Goal: Task Accomplishment & Management: Use online tool/utility

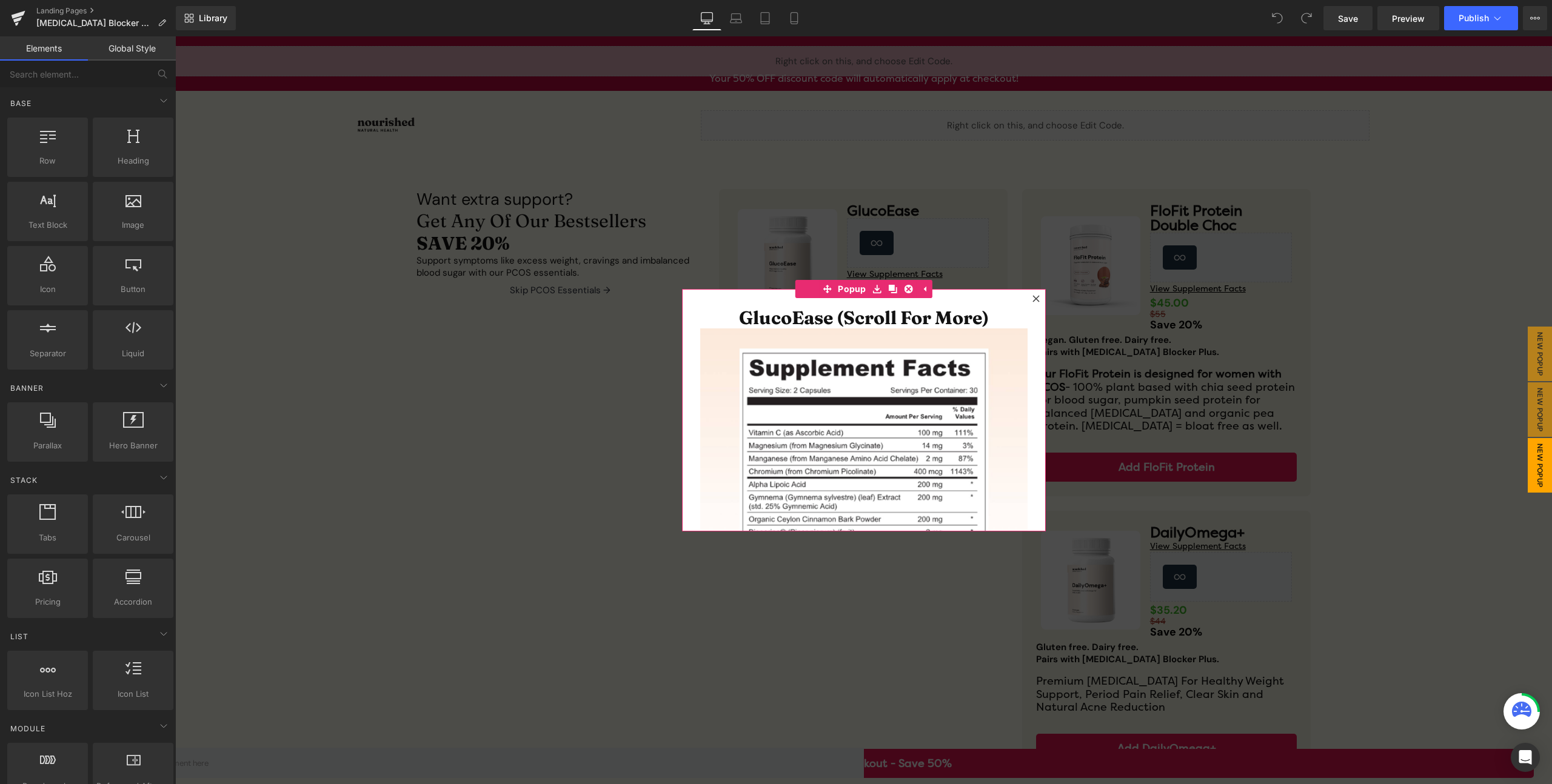
click at [1032, 297] on icon at bounding box center [1036, 298] width 7 height 7
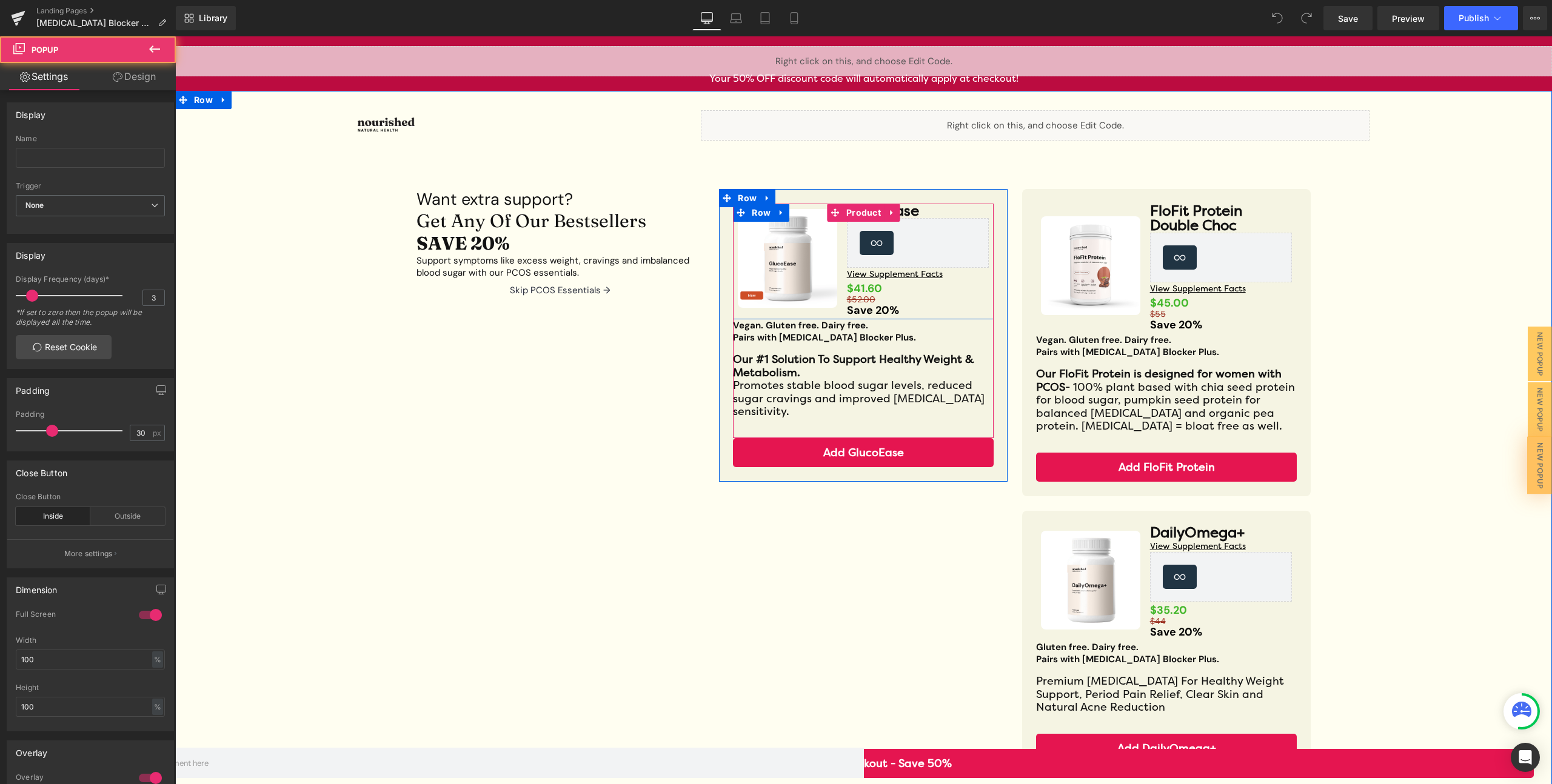
click at [875, 290] on div "$41.60 Text Block" at bounding box center [918, 288] width 143 height 5
click at [875, 290] on strong "$41.60" at bounding box center [865, 288] width 36 height 14
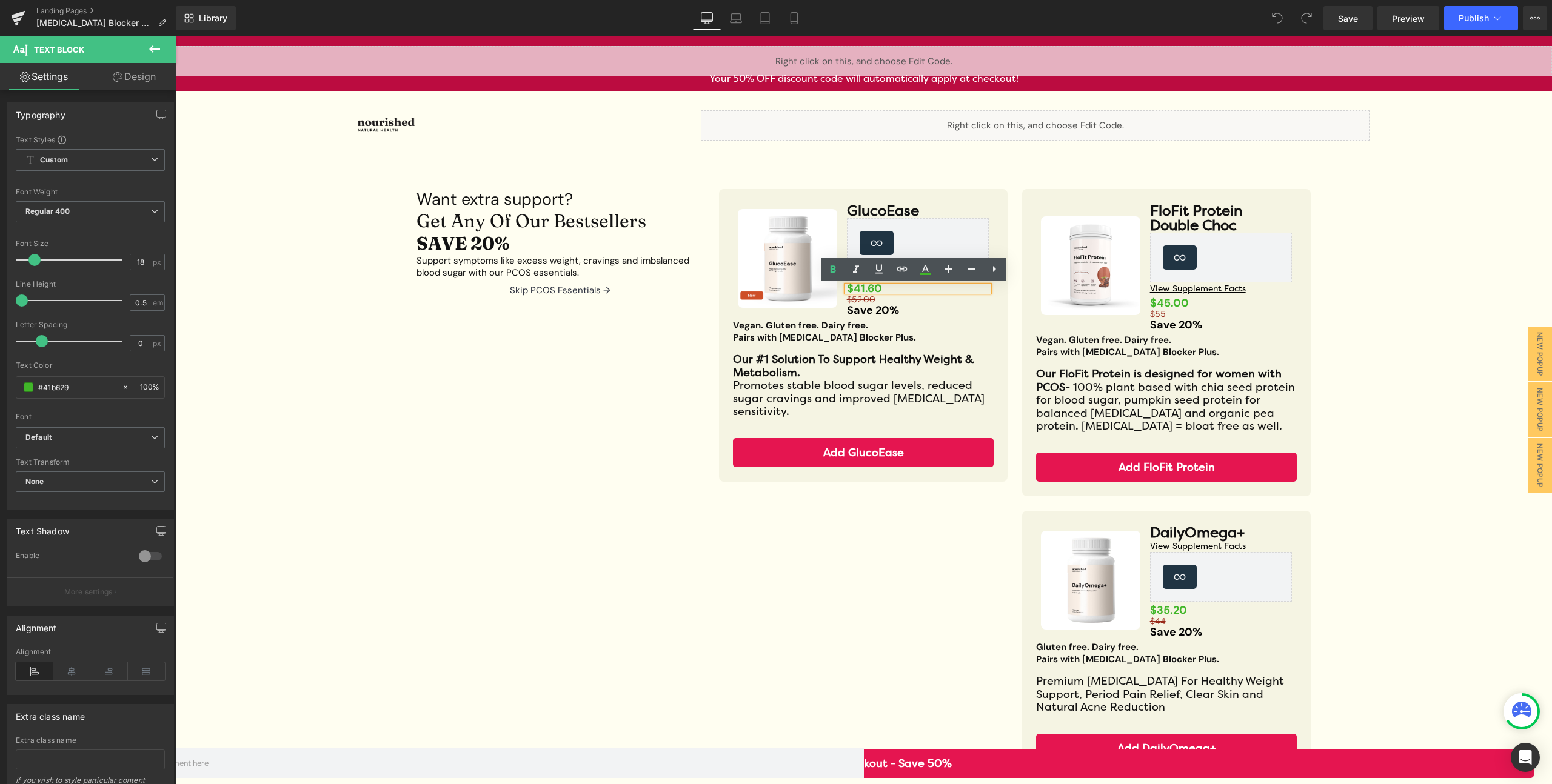
click at [861, 289] on strong "$41.60" at bounding box center [865, 288] width 36 height 14
click at [872, 299] on div at bounding box center [918, 301] width 143 height 3
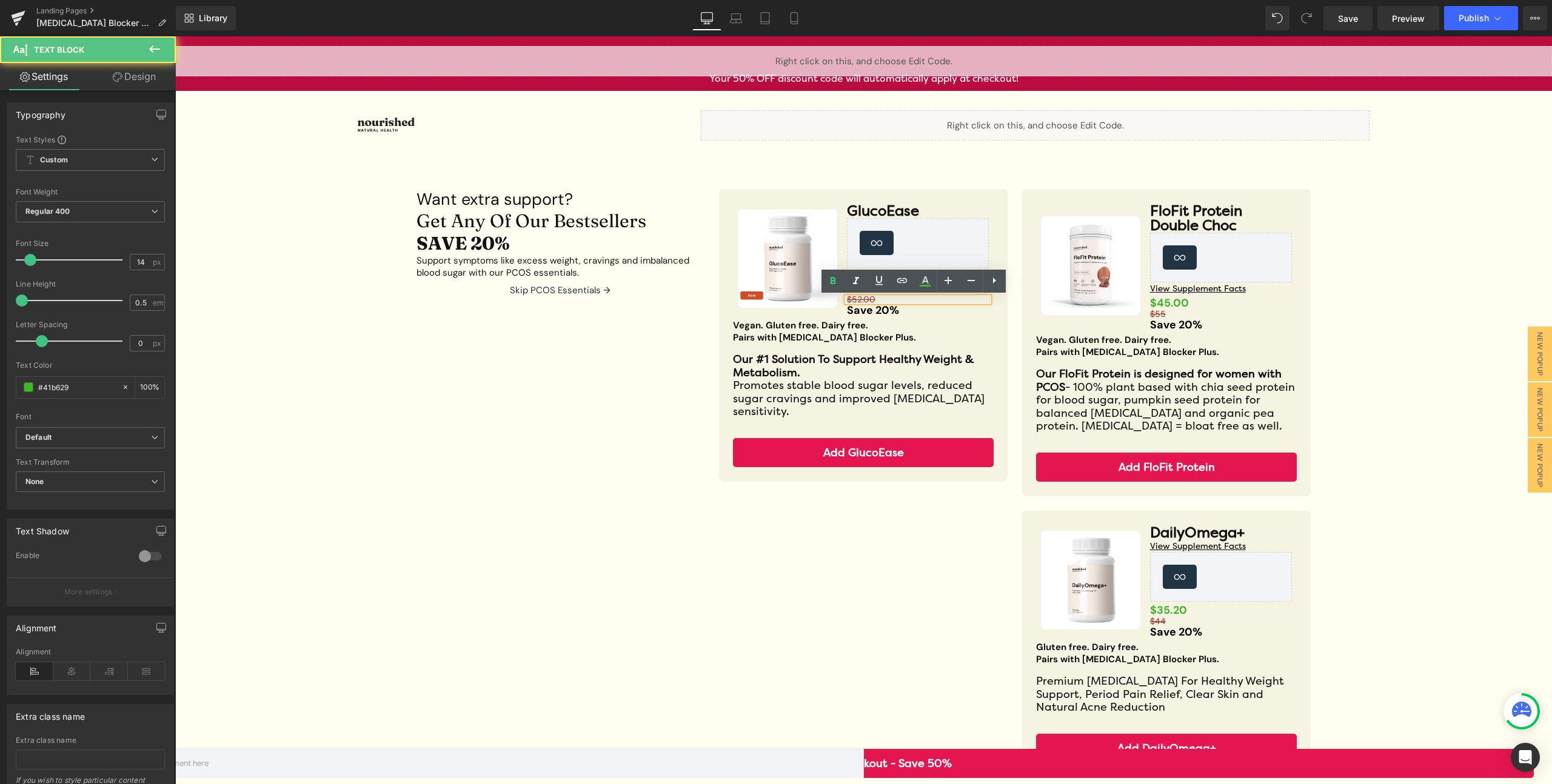
click at [865, 298] on s "$52.00" at bounding box center [861, 299] width 29 height 11
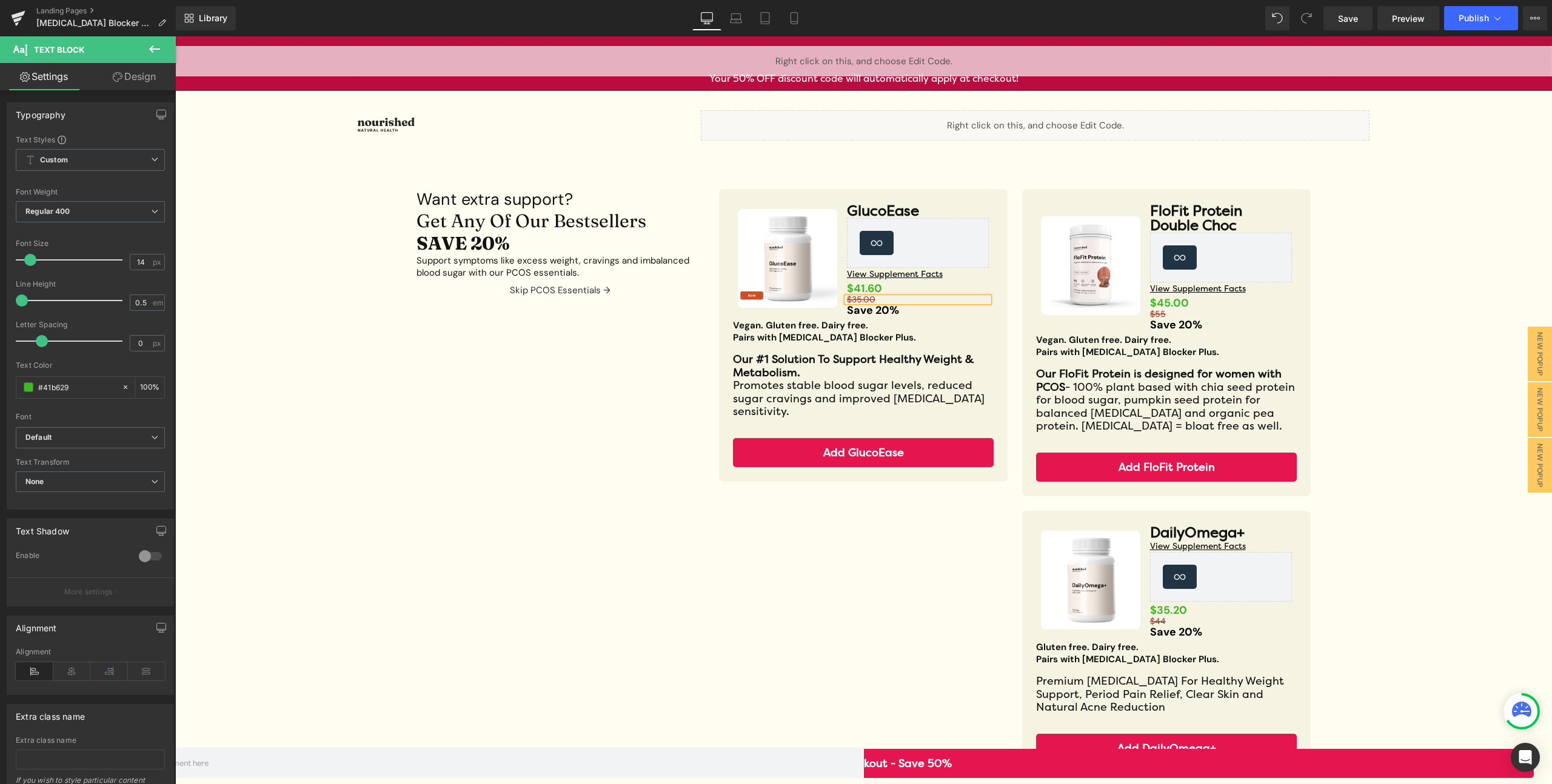
click at [897, 292] on div "GlucoEase Heading Loox (Star) - Star Badge Loox (Star) View Supplement Facts Bu…" at bounding box center [918, 259] width 152 height 110
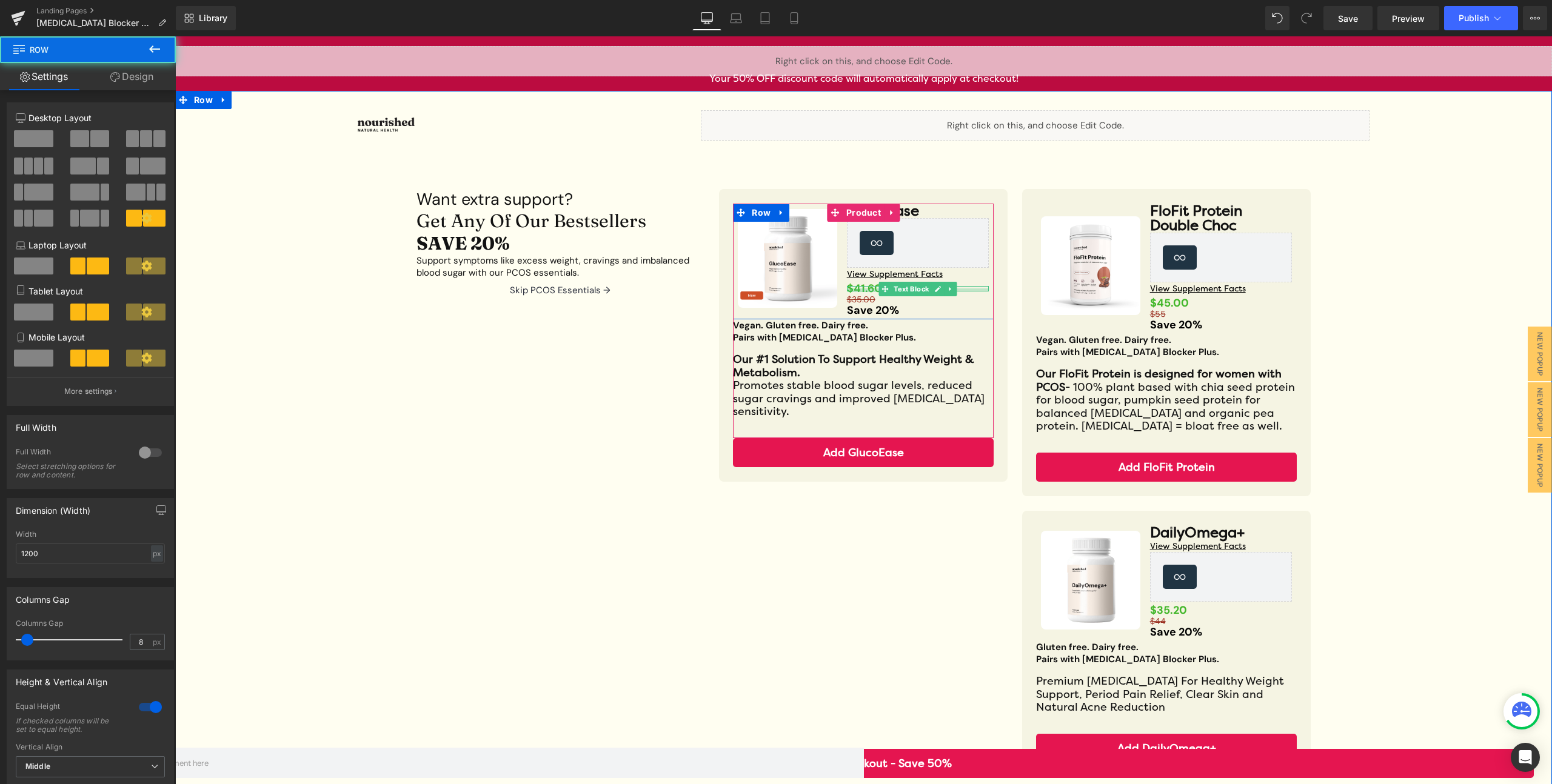
click at [870, 290] on div at bounding box center [918, 290] width 143 height 3
click at [870, 290] on strong "$41.60" at bounding box center [865, 288] width 36 height 14
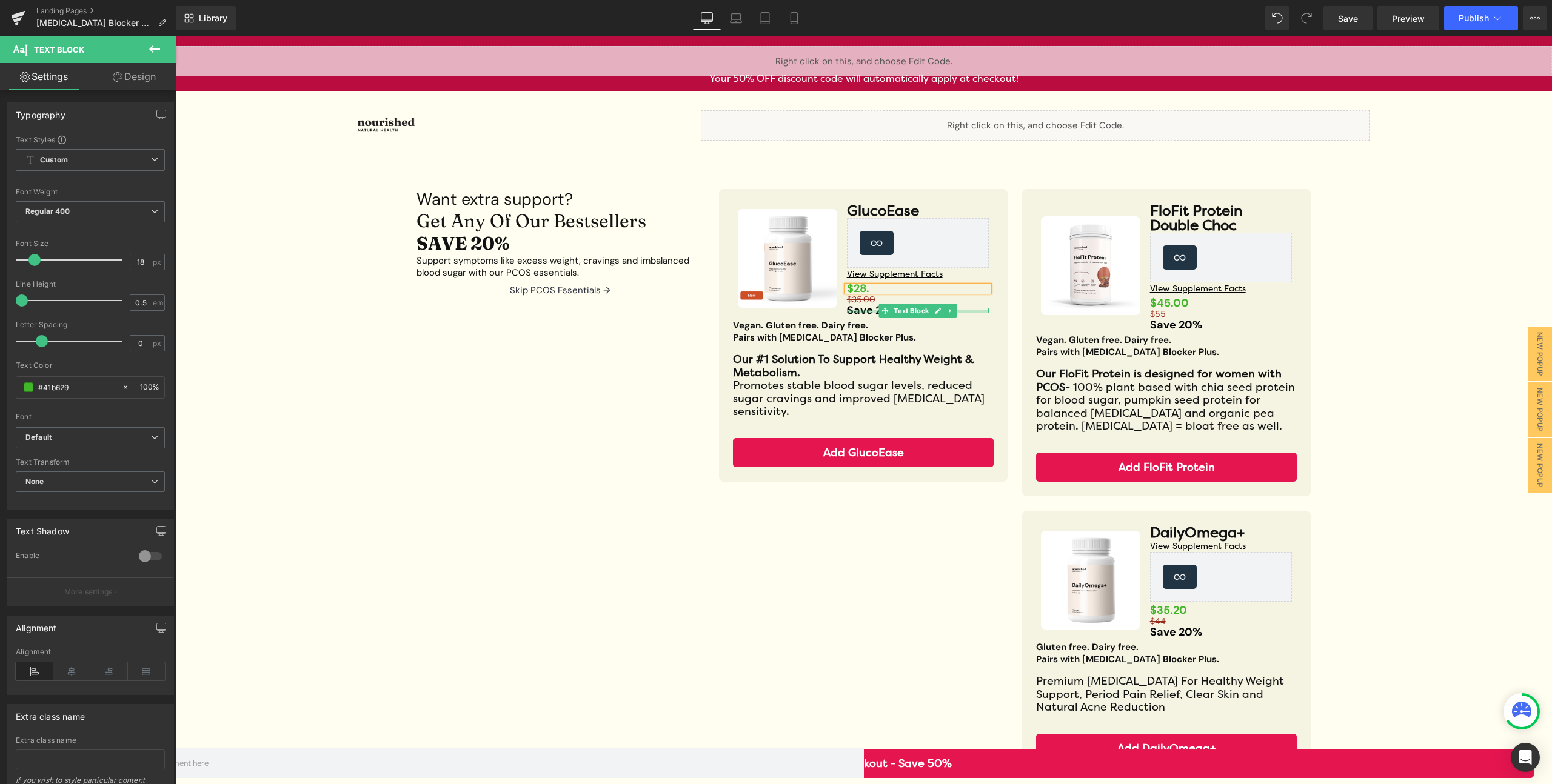
click at [870, 310] on div at bounding box center [918, 312] width 143 height 3
click at [481, 236] on strong "SAVE 20%" at bounding box center [463, 243] width 93 height 23
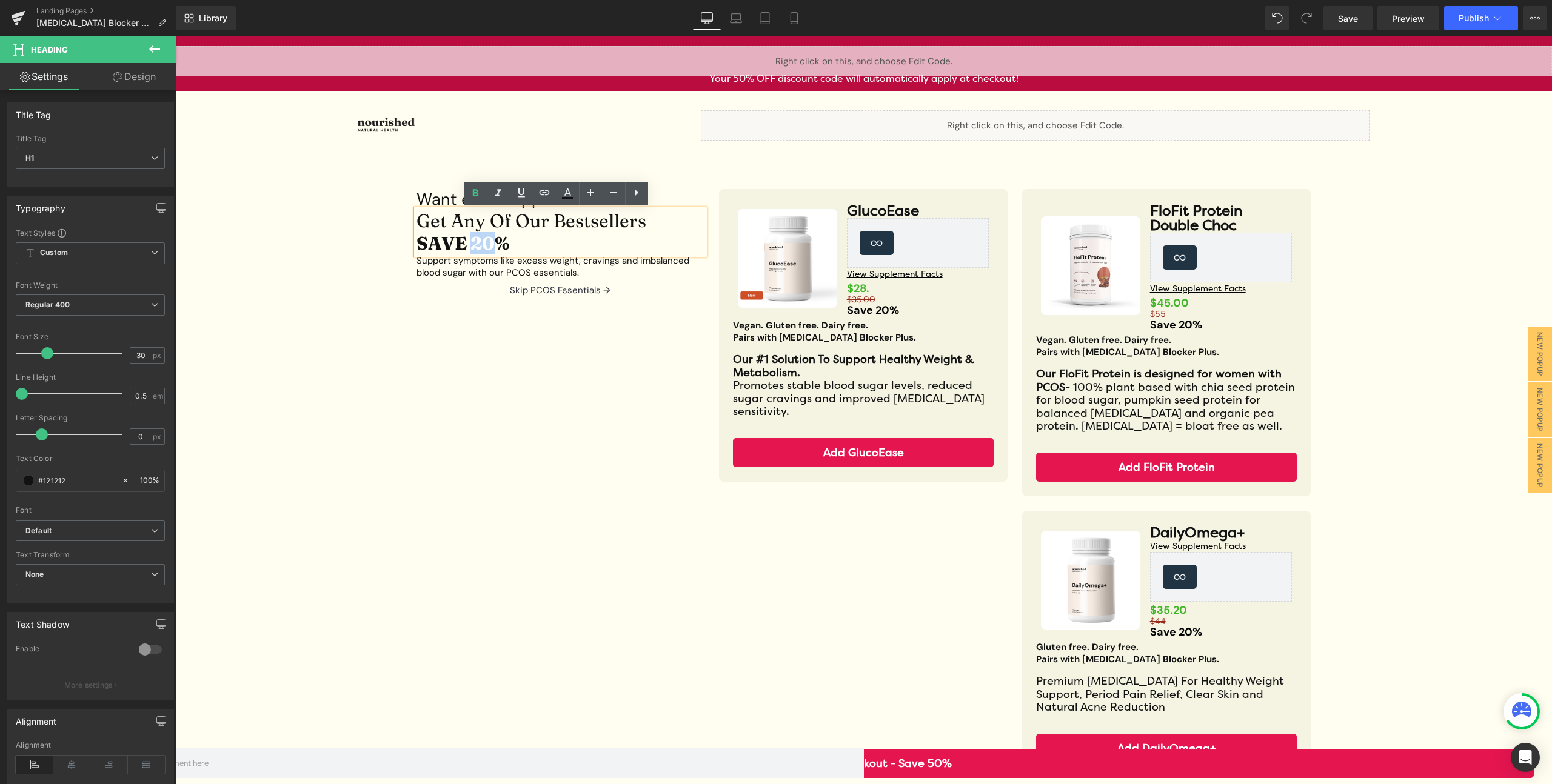
drag, startPoint x: 487, startPoint y: 237, endPoint x: 471, endPoint y: 239, distance: 16.1
click at [471, 239] on strong "SAVE 20%" at bounding box center [463, 243] width 93 height 23
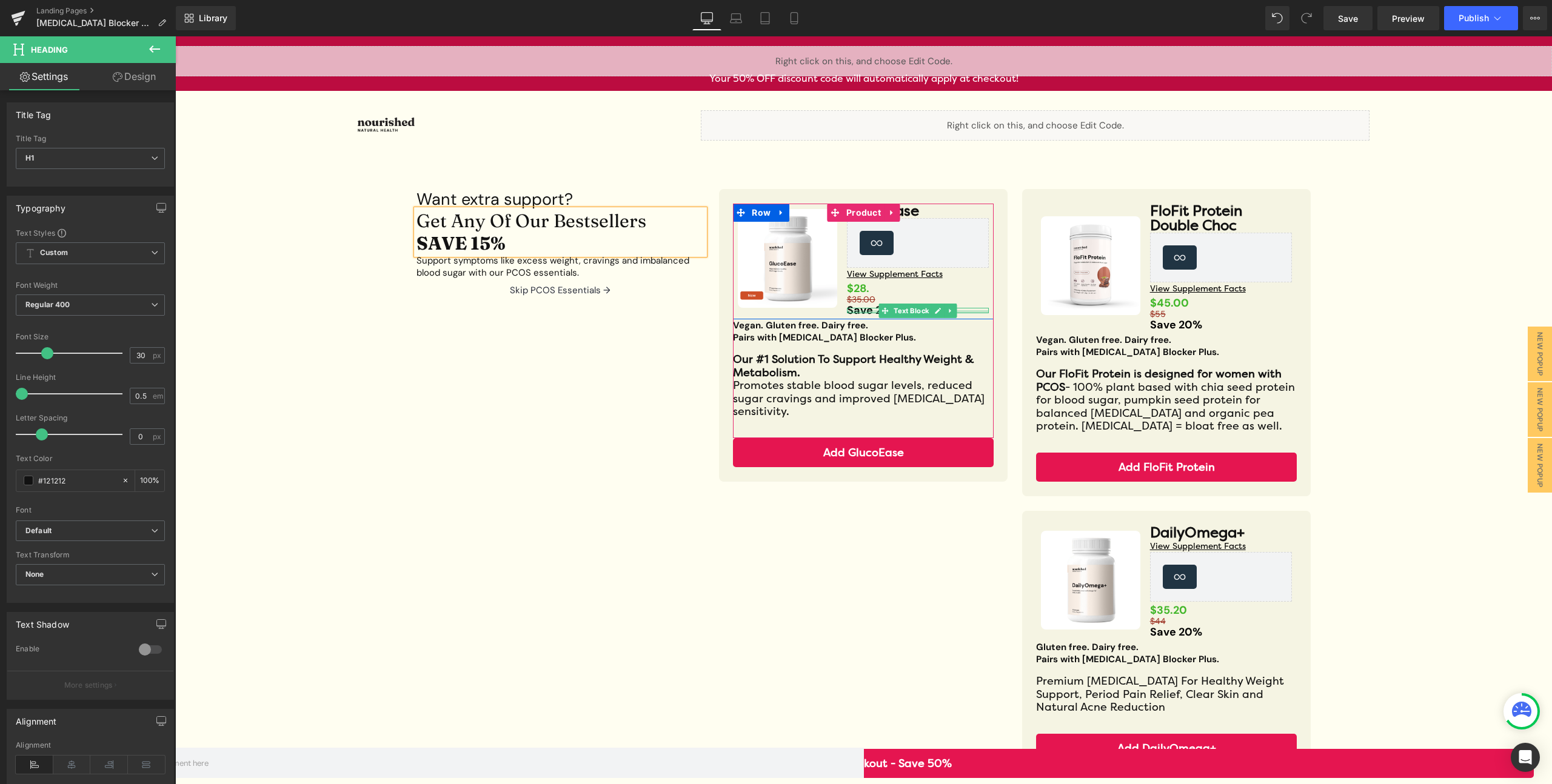
click at [855, 310] on div at bounding box center [918, 312] width 143 height 3
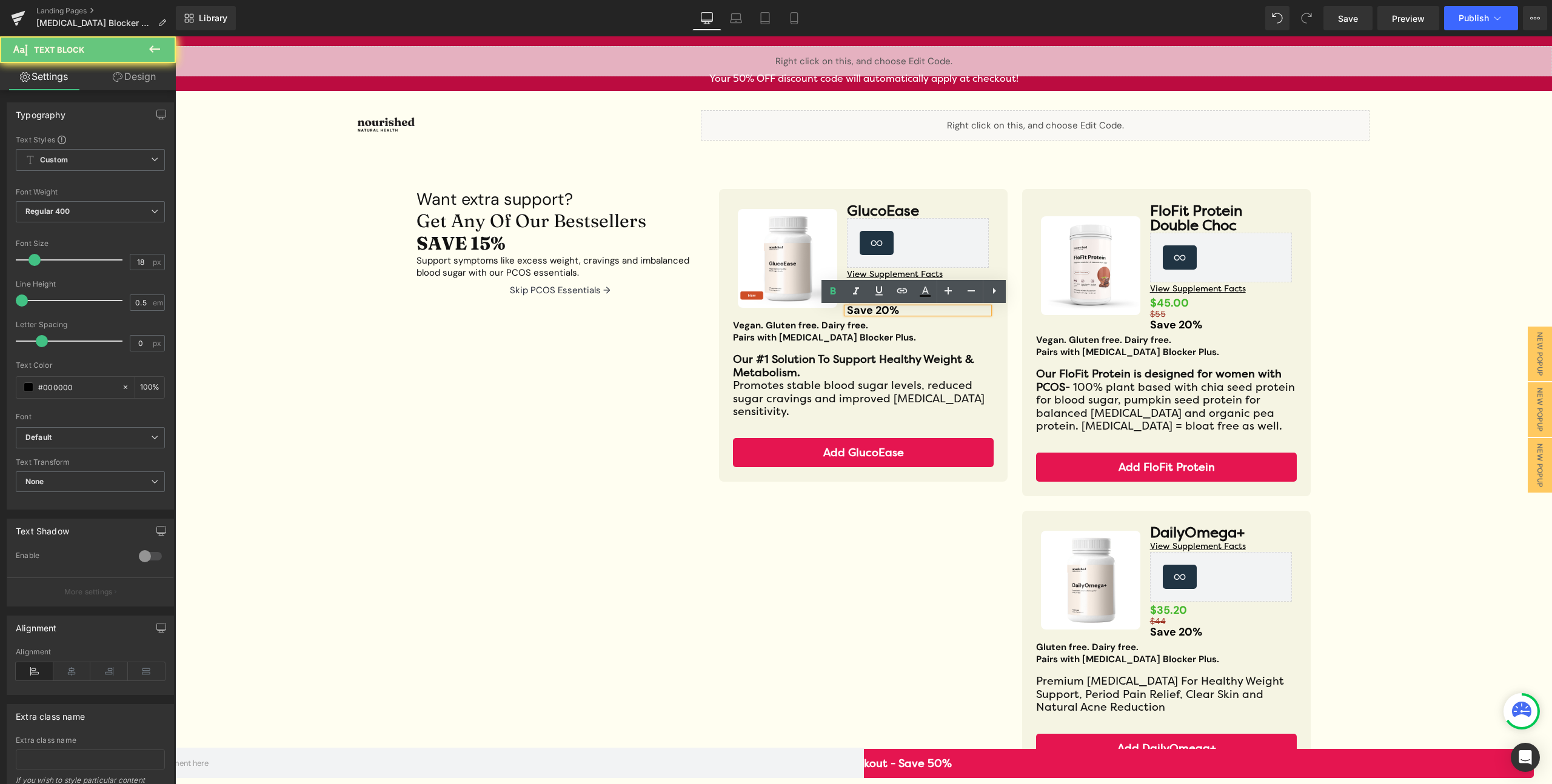
click at [871, 309] on strong "Save 20%" at bounding box center [873, 310] width 52 height 14
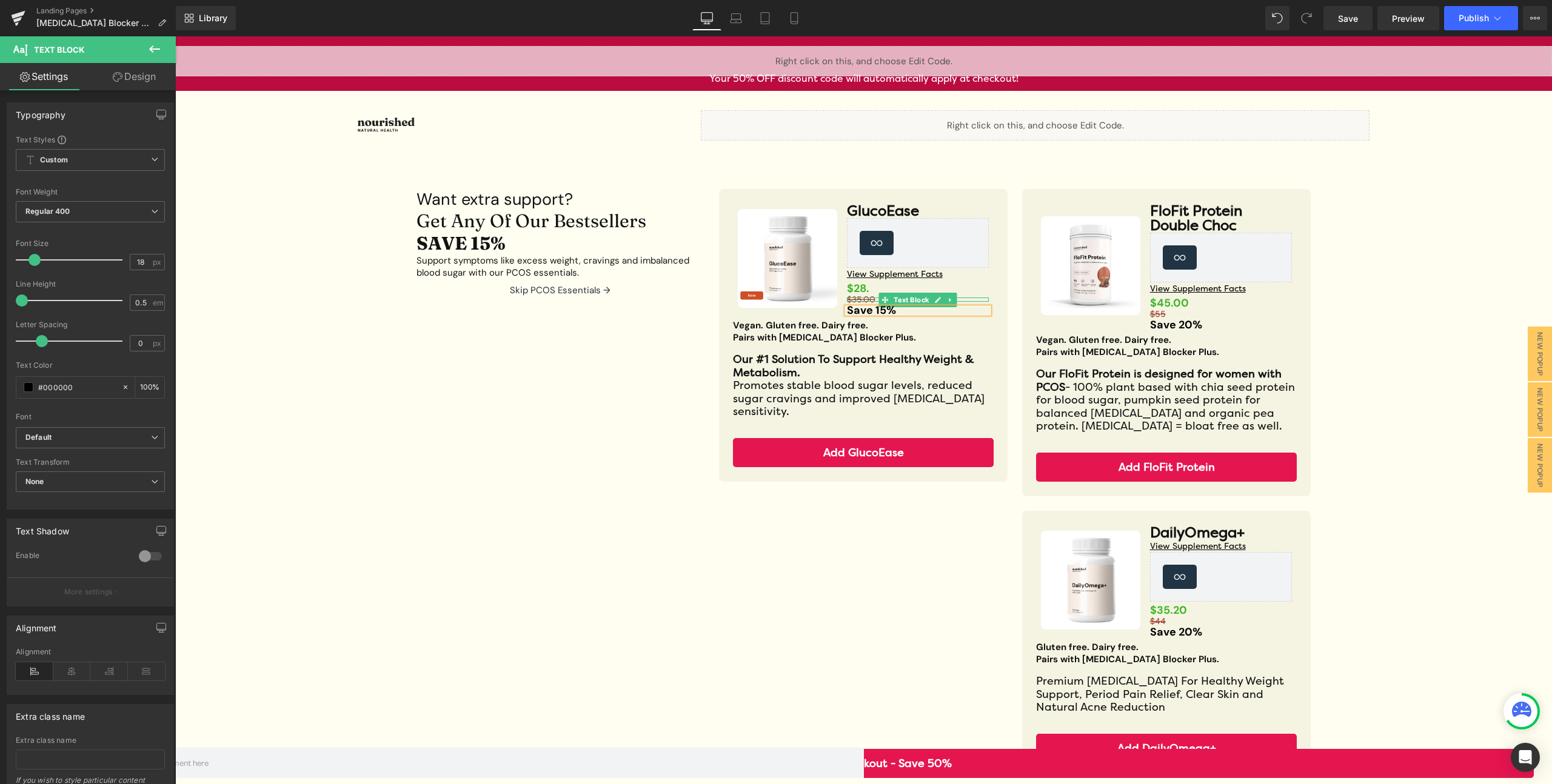
click at [175, 36] on div at bounding box center [175, 36] width 0 height 0
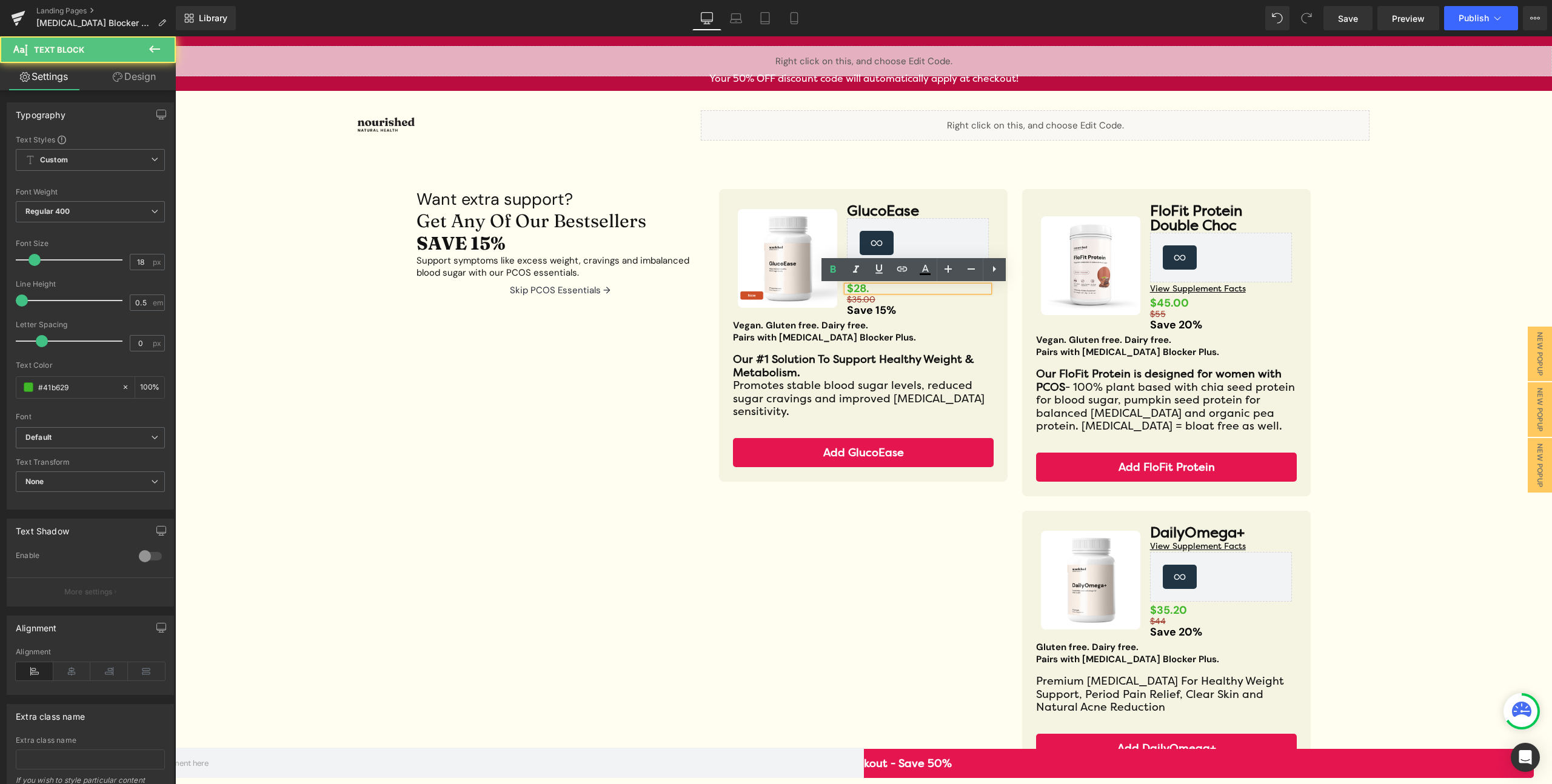
click at [869, 291] on div "$28." at bounding box center [918, 288] width 143 height 5
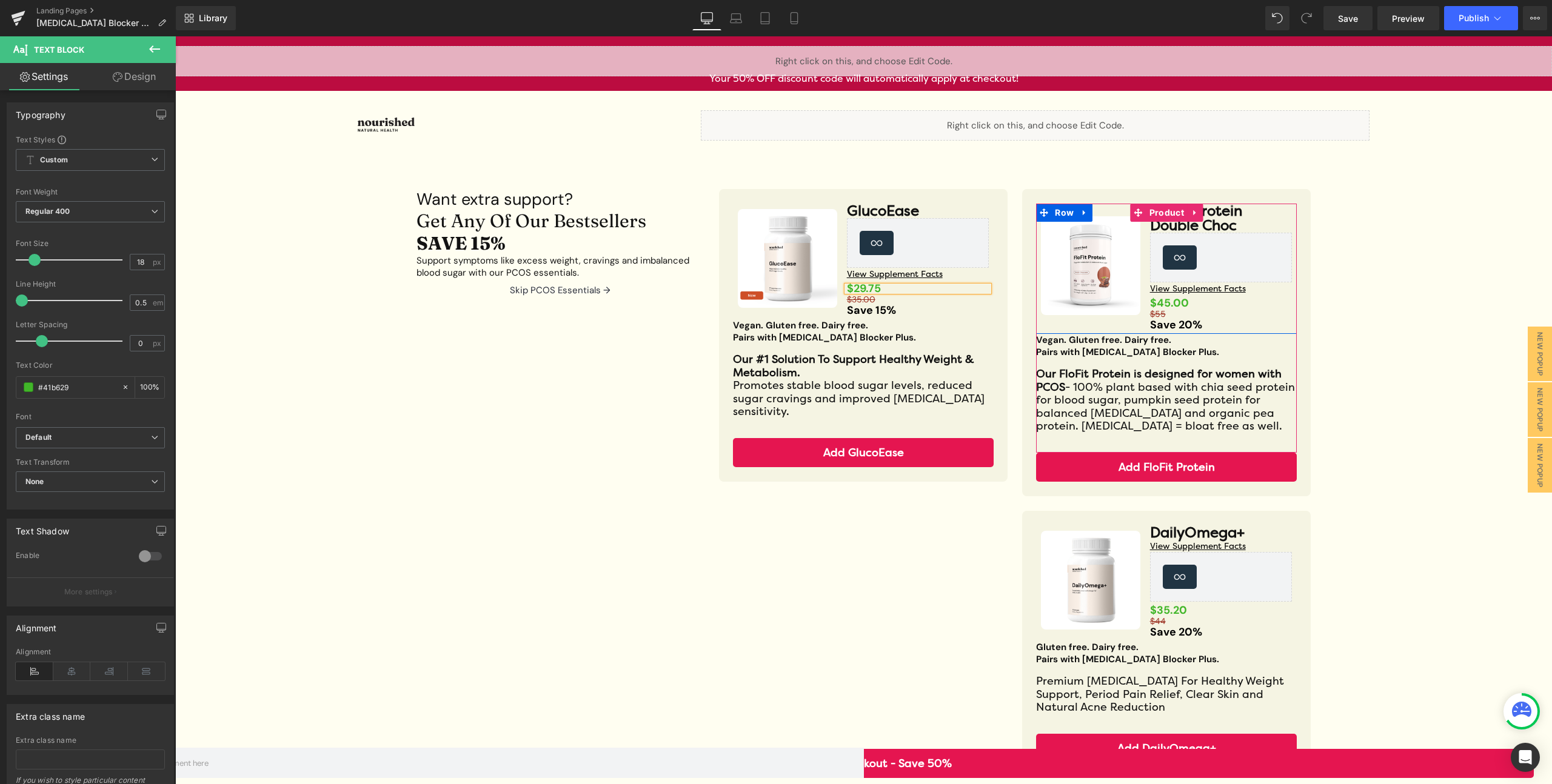
click at [1161, 295] on div "FloFit Protein Double Choc Heading Loox (Star) - Star Badge Loox (Star) View Su…" at bounding box center [1221, 265] width 152 height 124
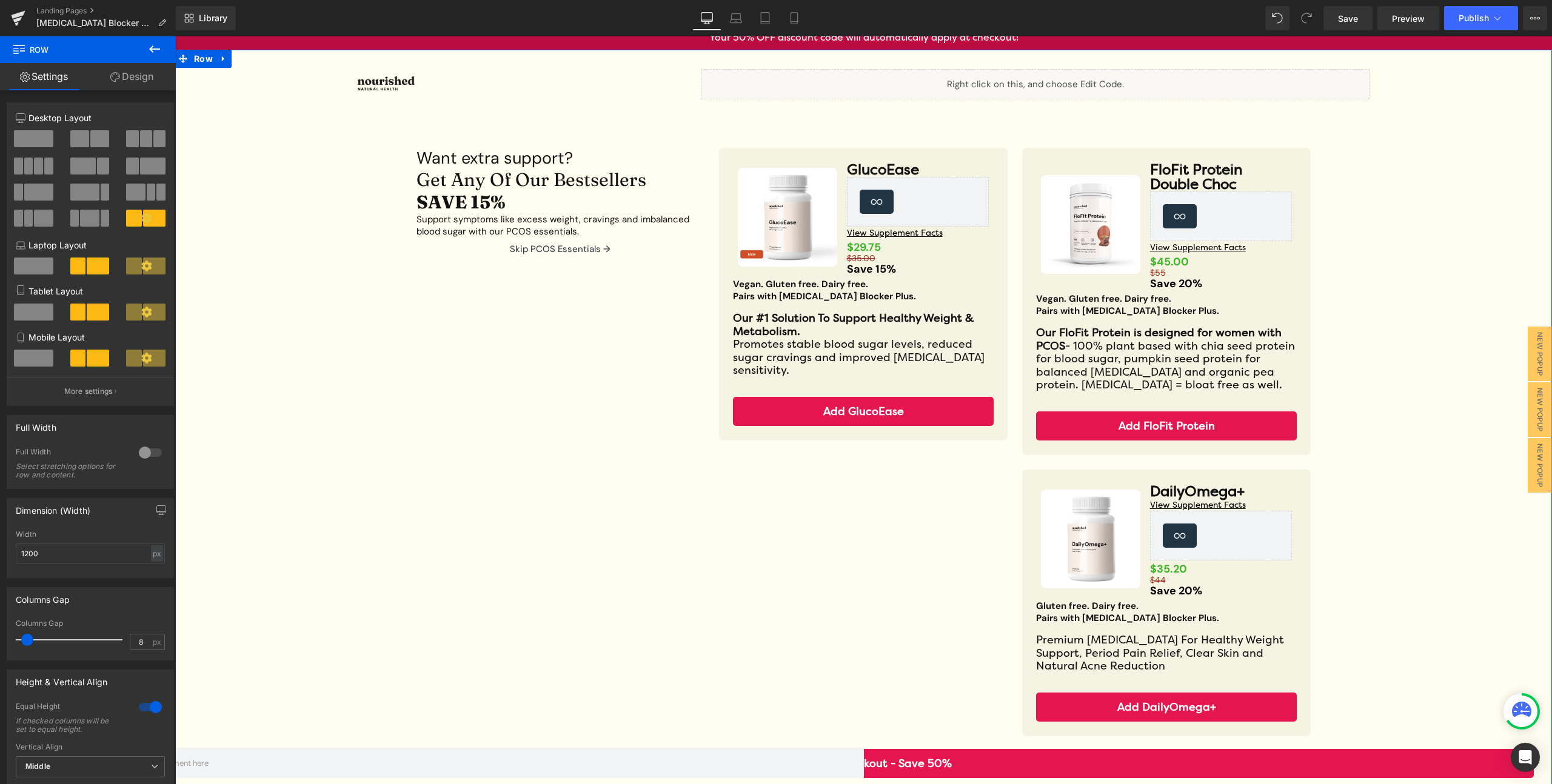
scroll to position [54, 0]
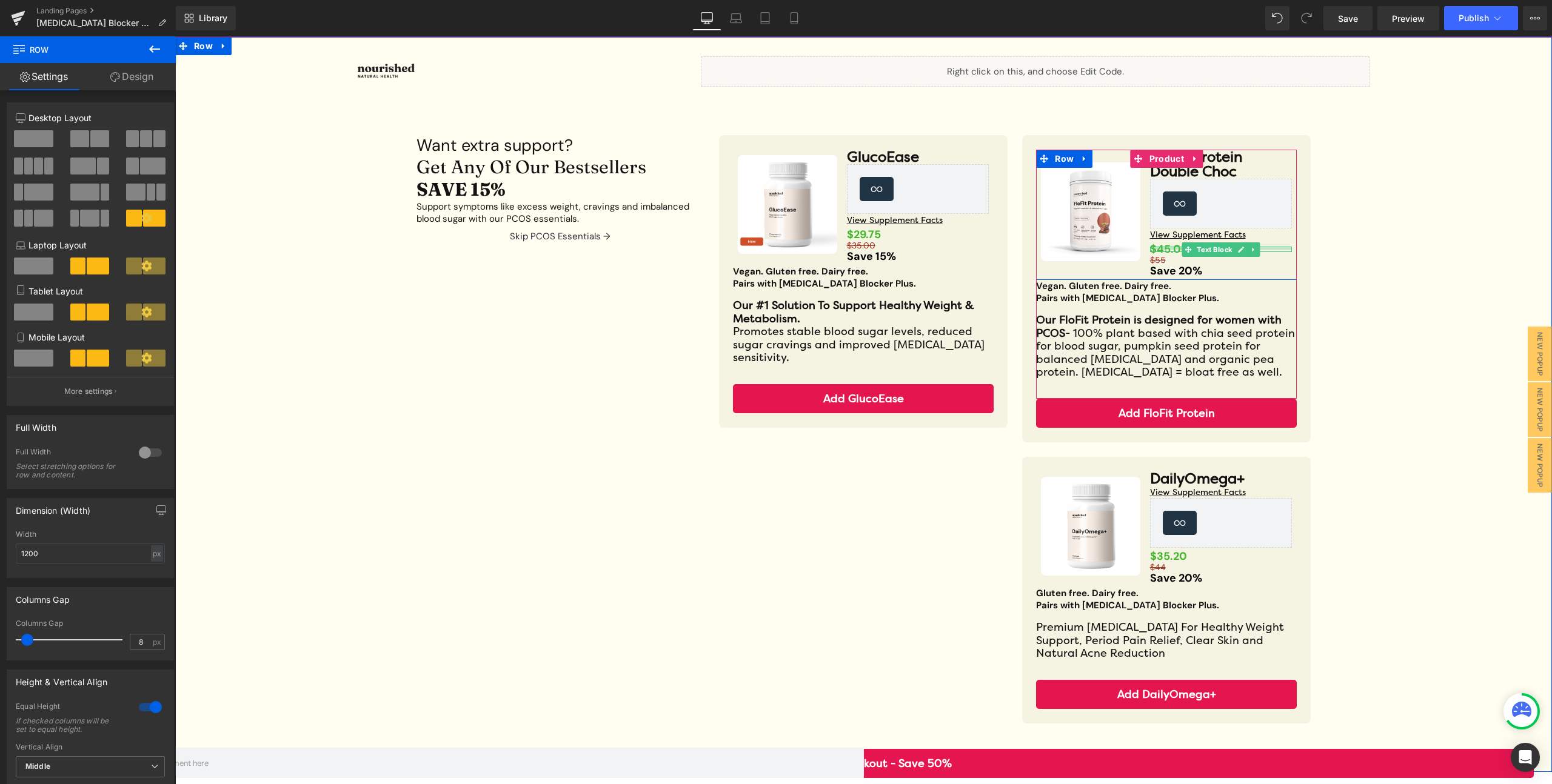
click at [1166, 248] on div at bounding box center [1221, 248] width 143 height 3
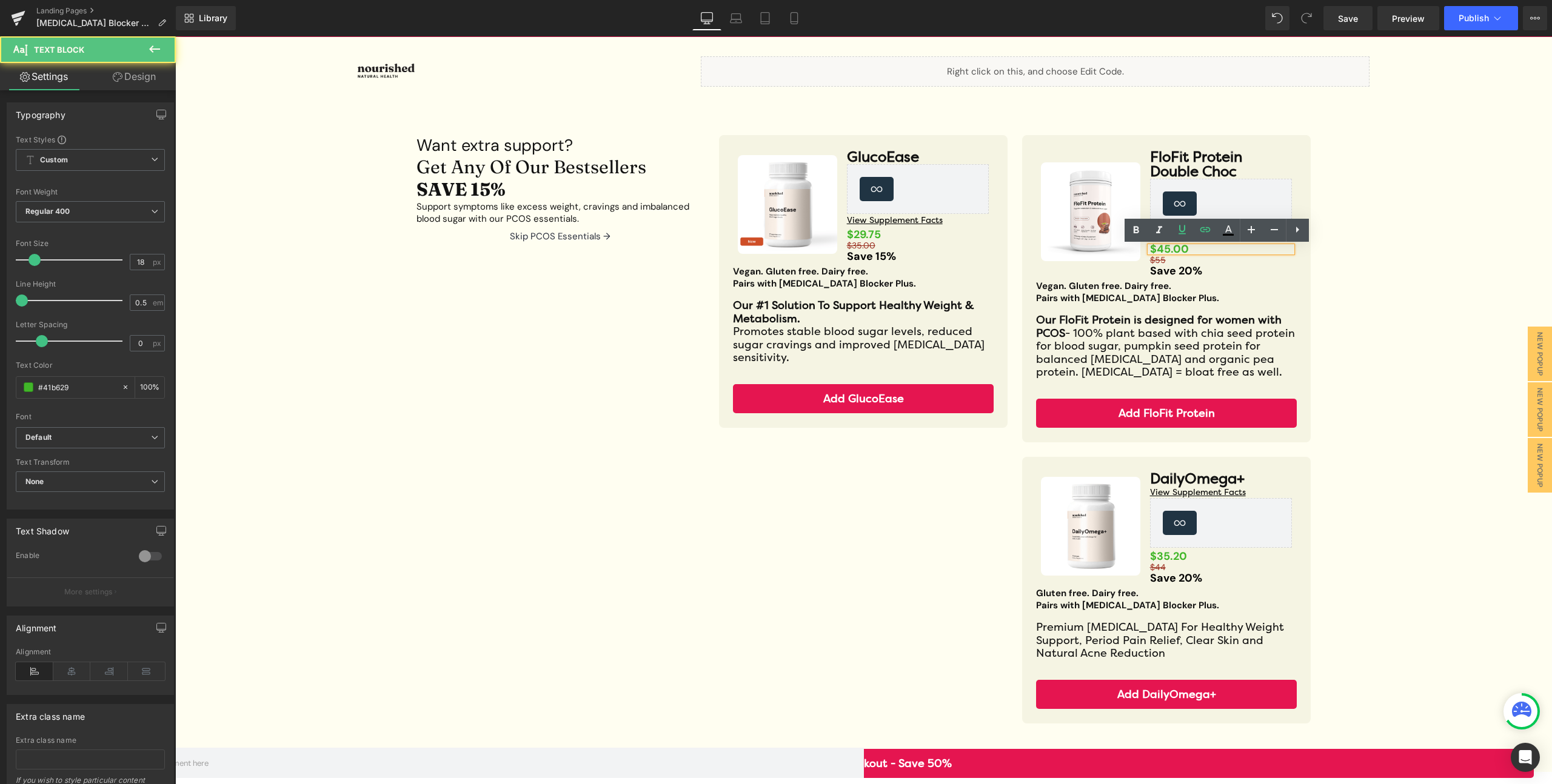
click at [1163, 248] on strong "$45.00" at bounding box center [1169, 248] width 39 height 14
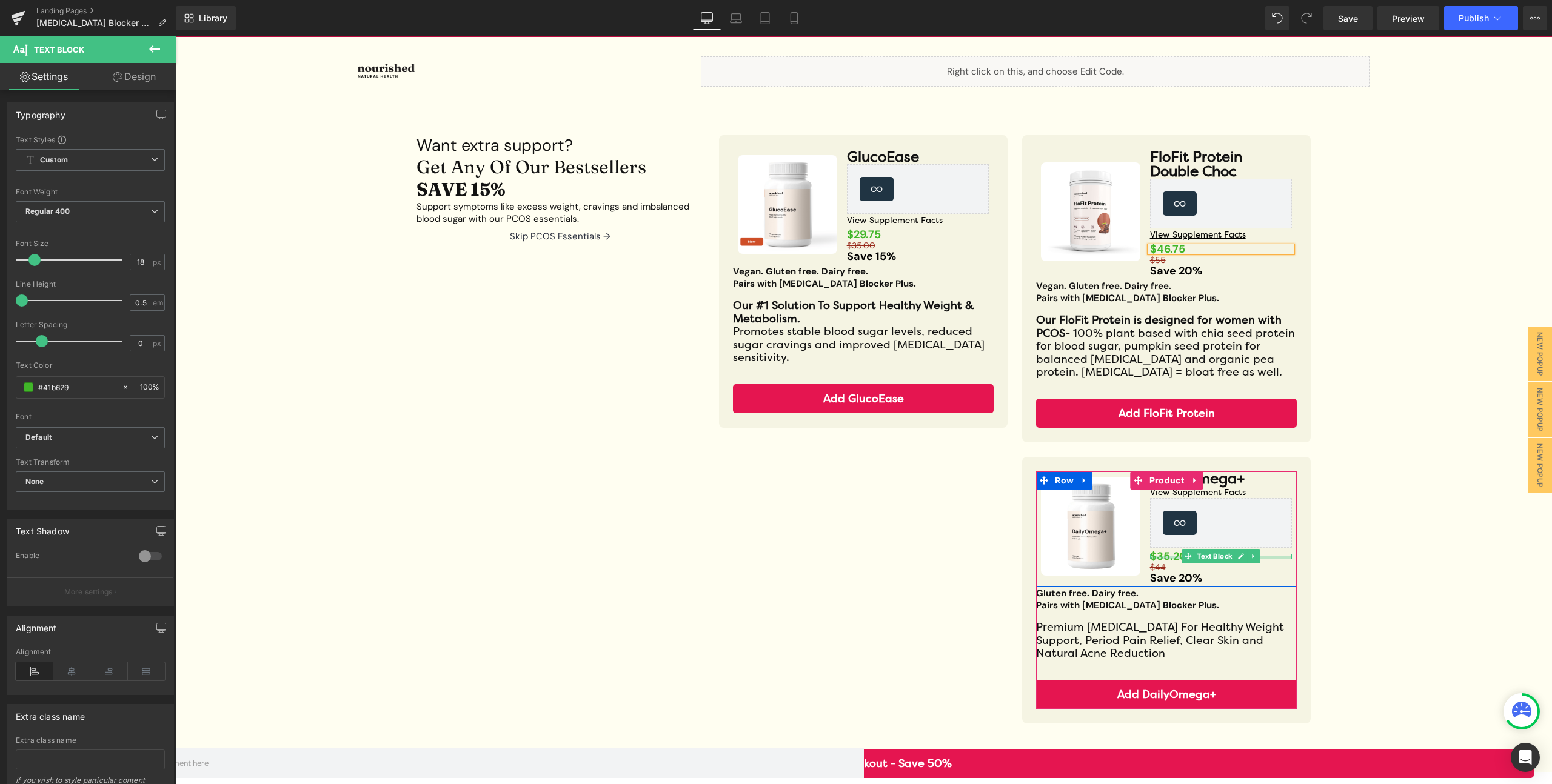
click at [1170, 556] on div at bounding box center [1221, 558] width 143 height 3
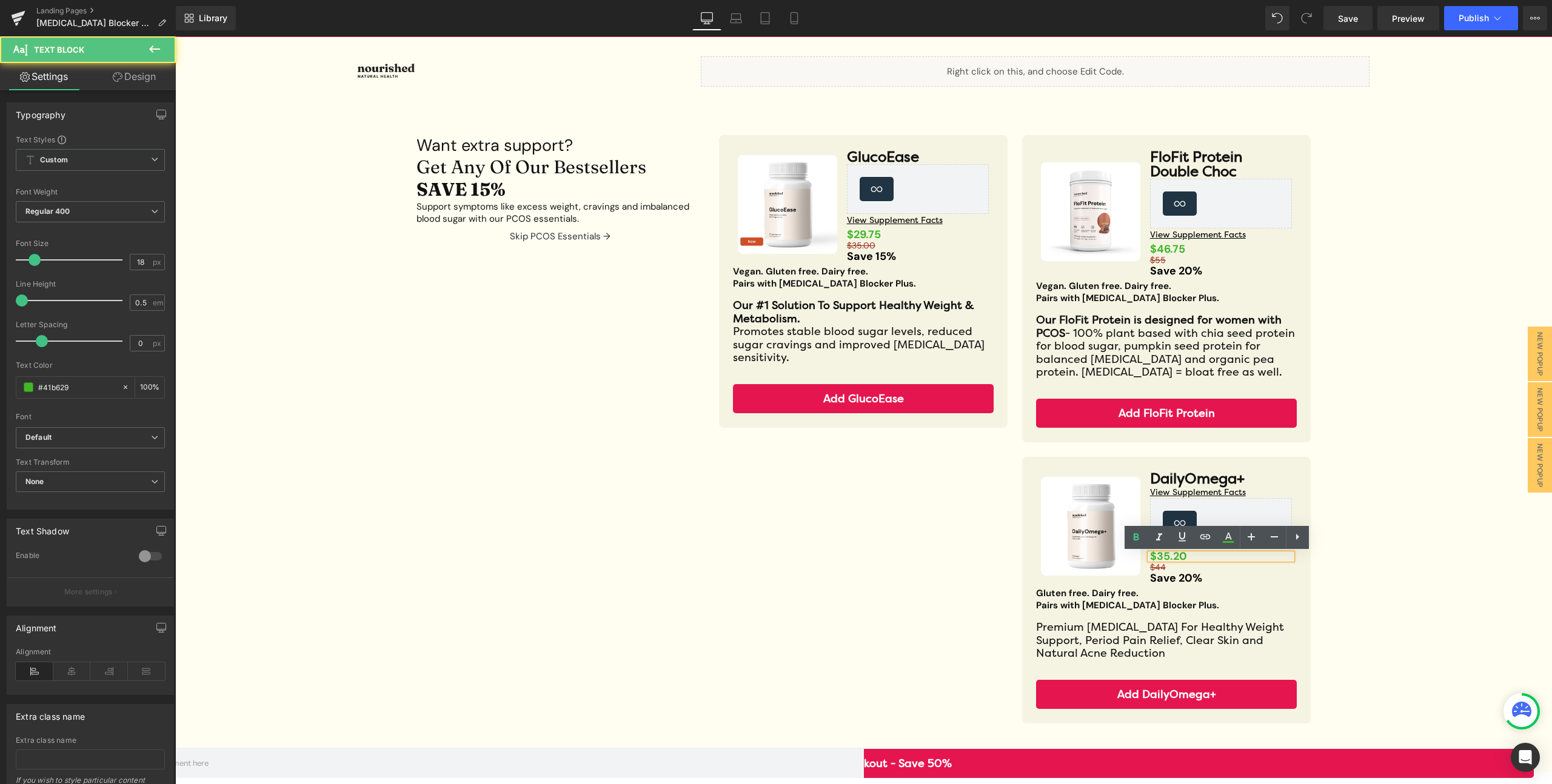
click at [1161, 558] on strong "$35.20" at bounding box center [1168, 556] width 37 height 14
click at [175, 36] on div at bounding box center [175, 36] width 0 height 0
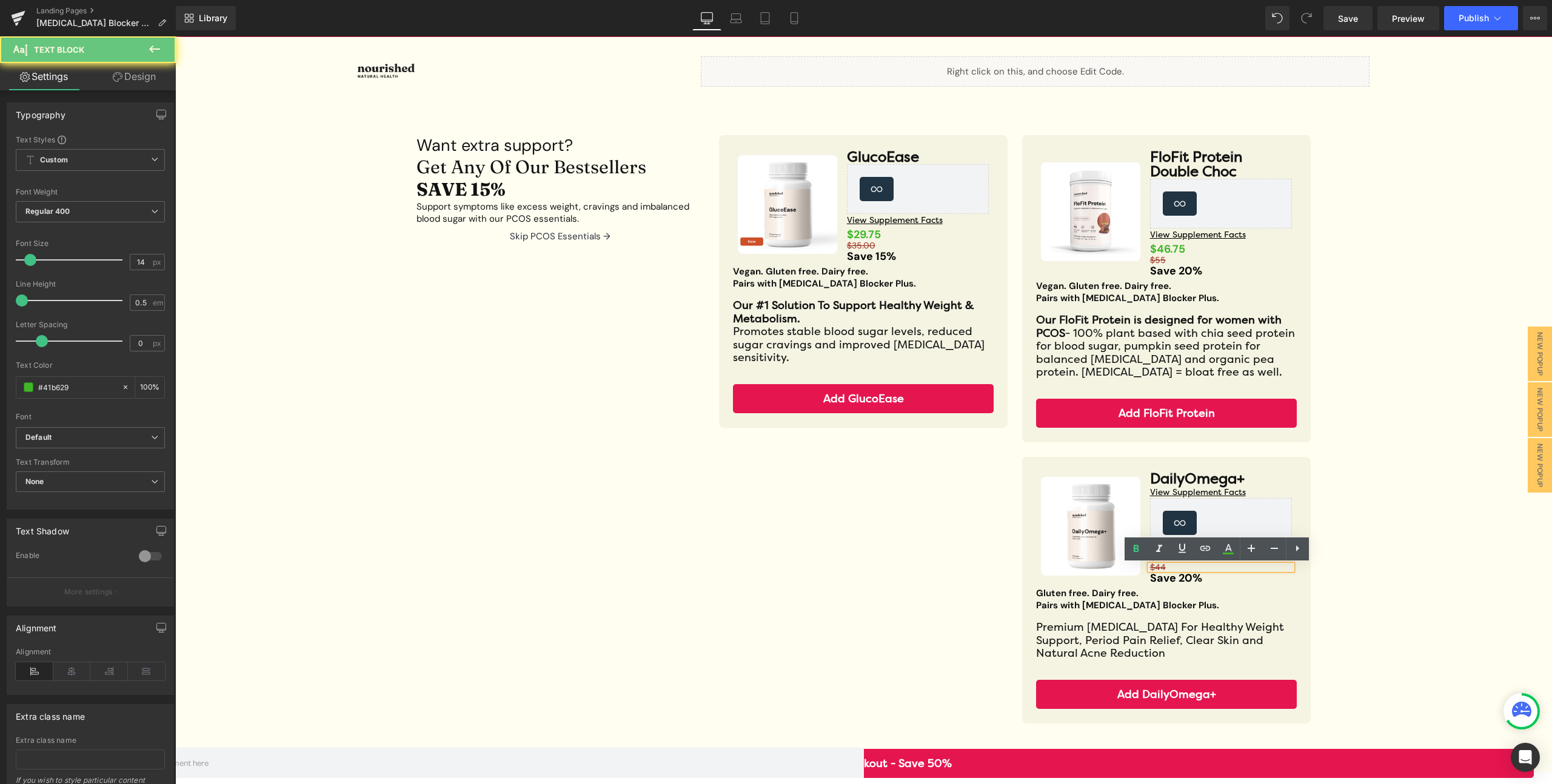
click at [1163, 567] on p "$44" at bounding box center [1221, 567] width 143 height 4
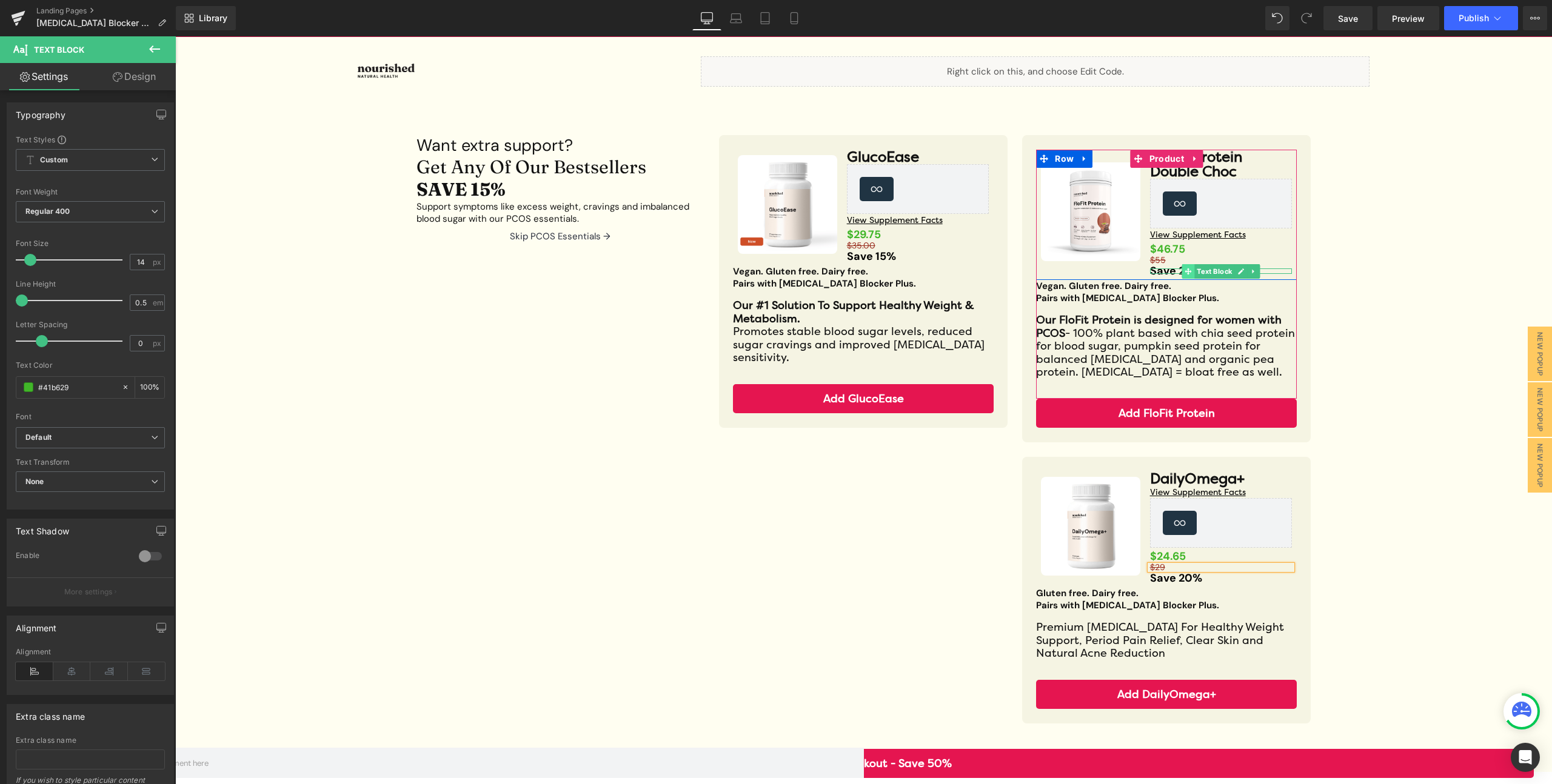
click at [1184, 269] on icon at bounding box center [1188, 271] width 7 height 7
click at [1175, 271] on div at bounding box center [1221, 273] width 143 height 3
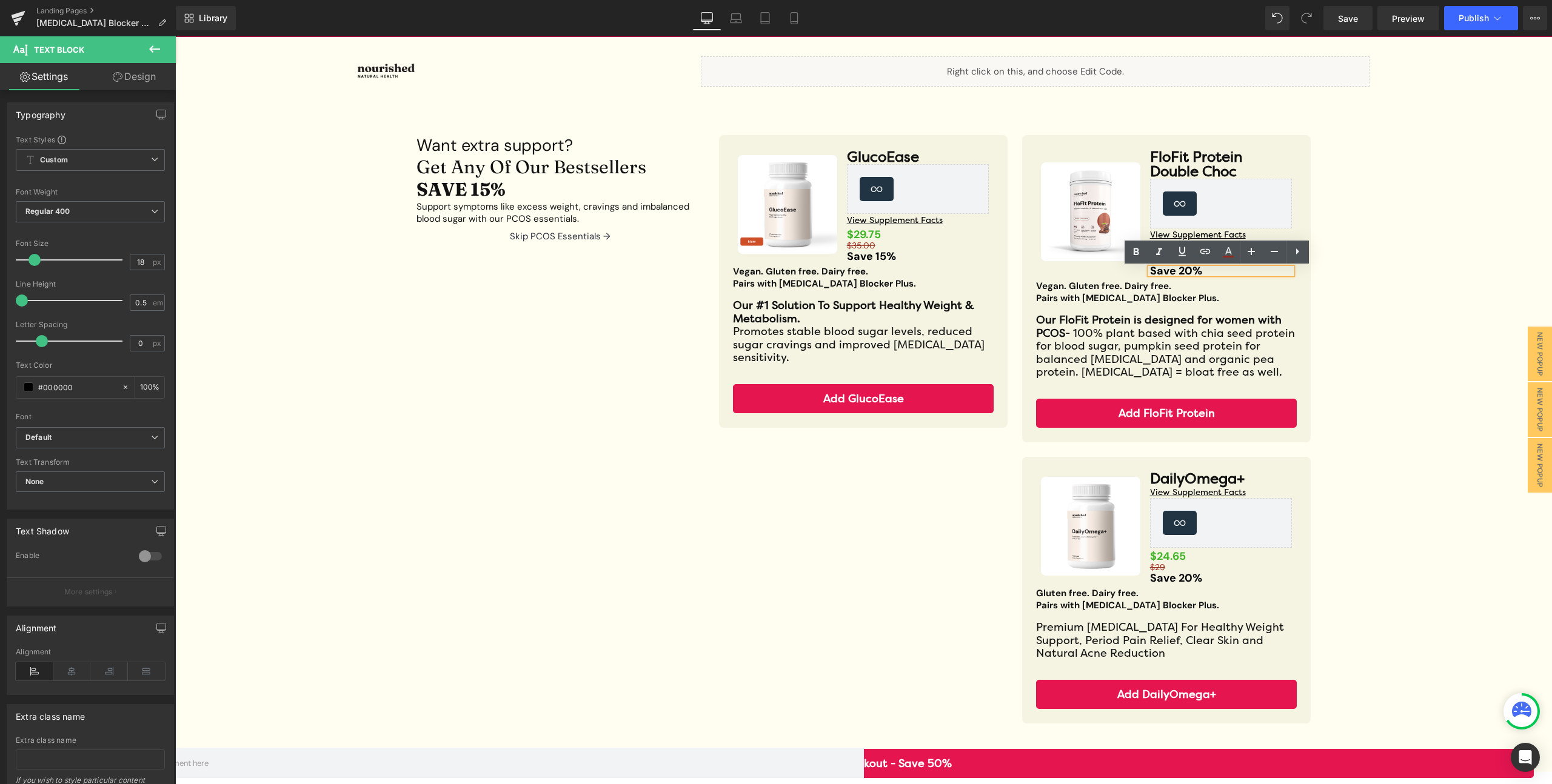
click at [1178, 270] on strong "Save 20%" at bounding box center [1176, 270] width 52 height 14
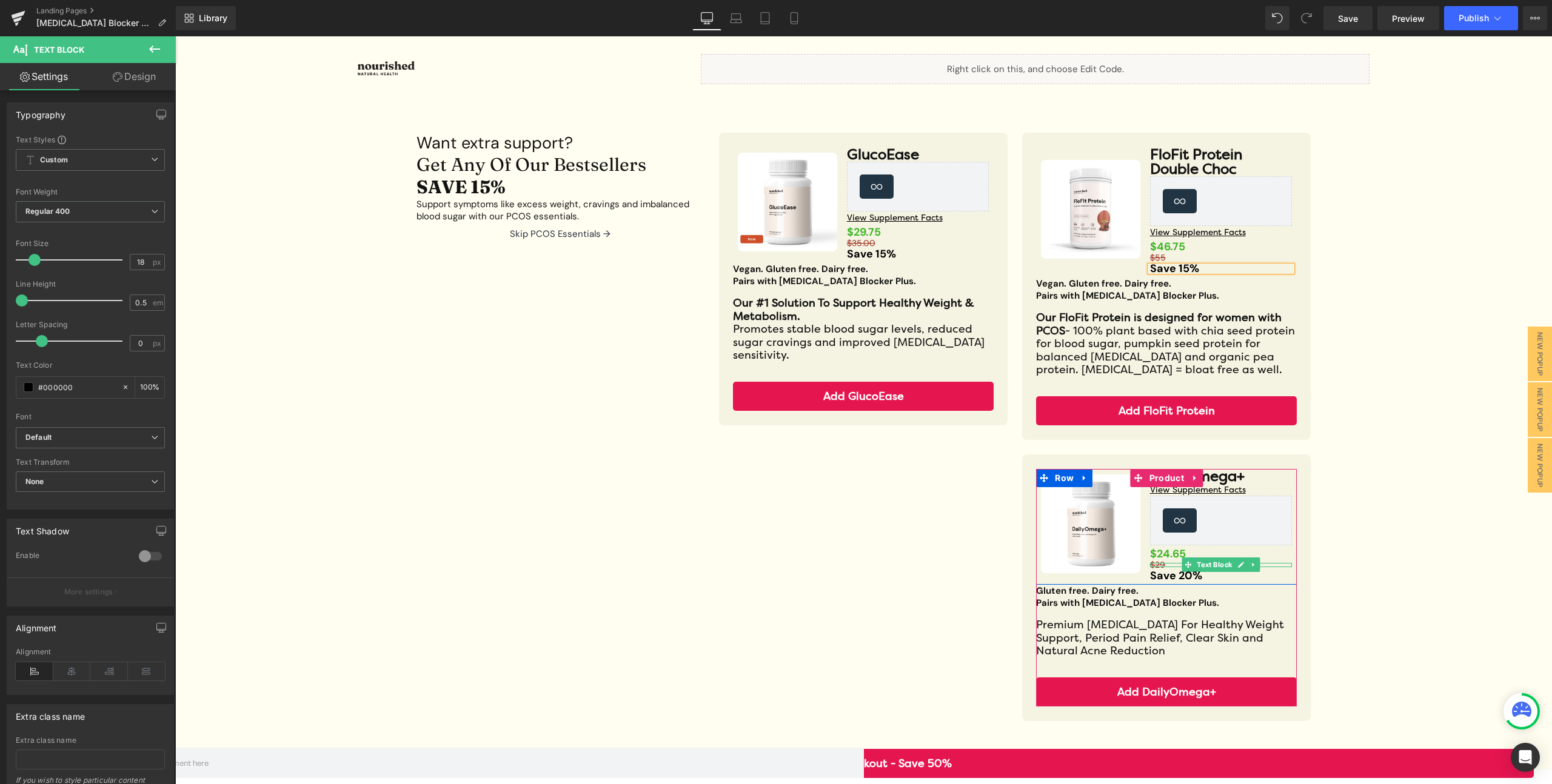
click at [1188, 566] on span at bounding box center [1188, 564] width 13 height 14
click at [1184, 577] on icon at bounding box center [1188, 576] width 7 height 7
click at [1167, 575] on div at bounding box center [1221, 577] width 143 height 3
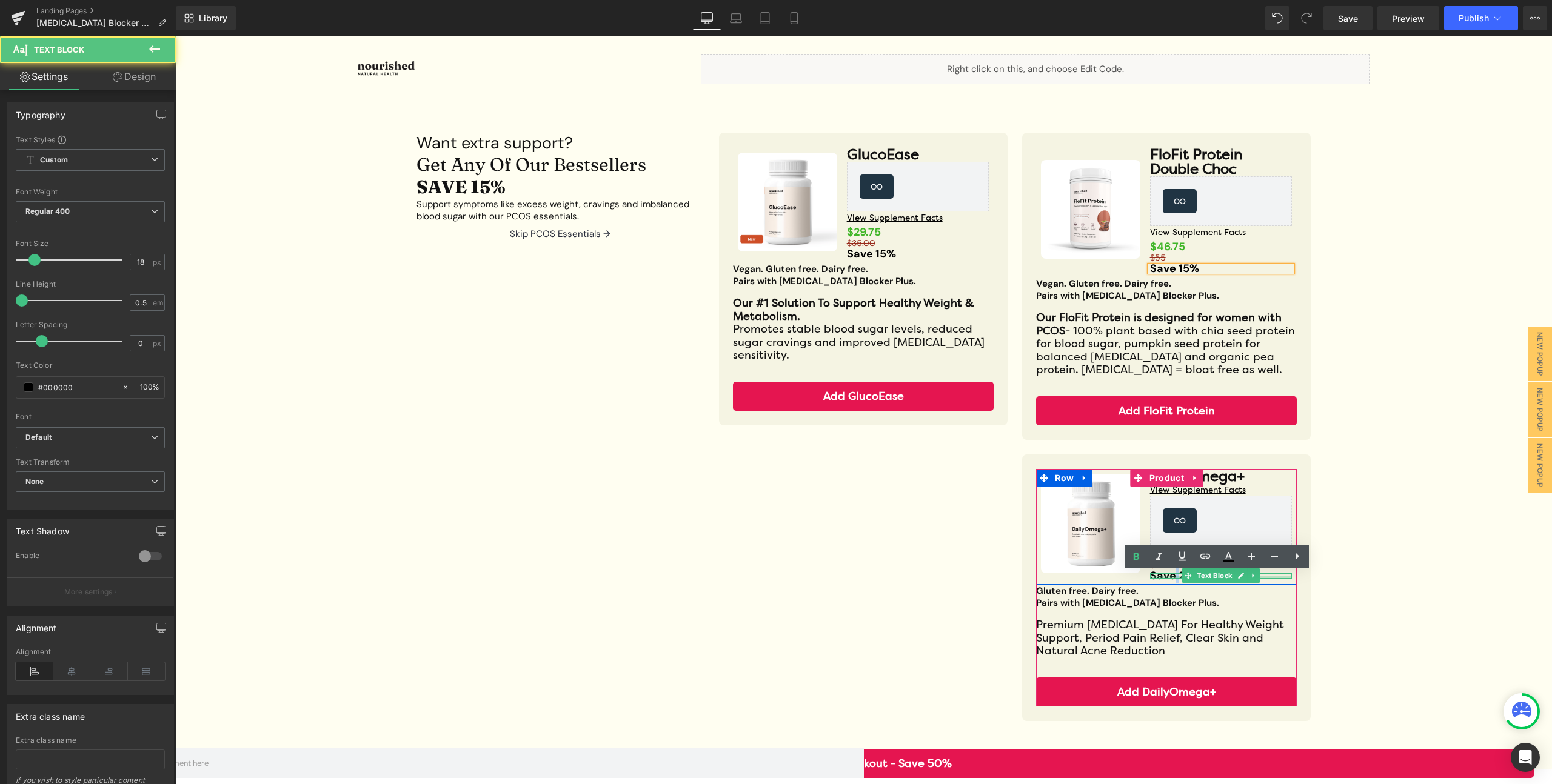
click at [1167, 575] on strong "Save 20%" at bounding box center [1176, 575] width 52 height 14
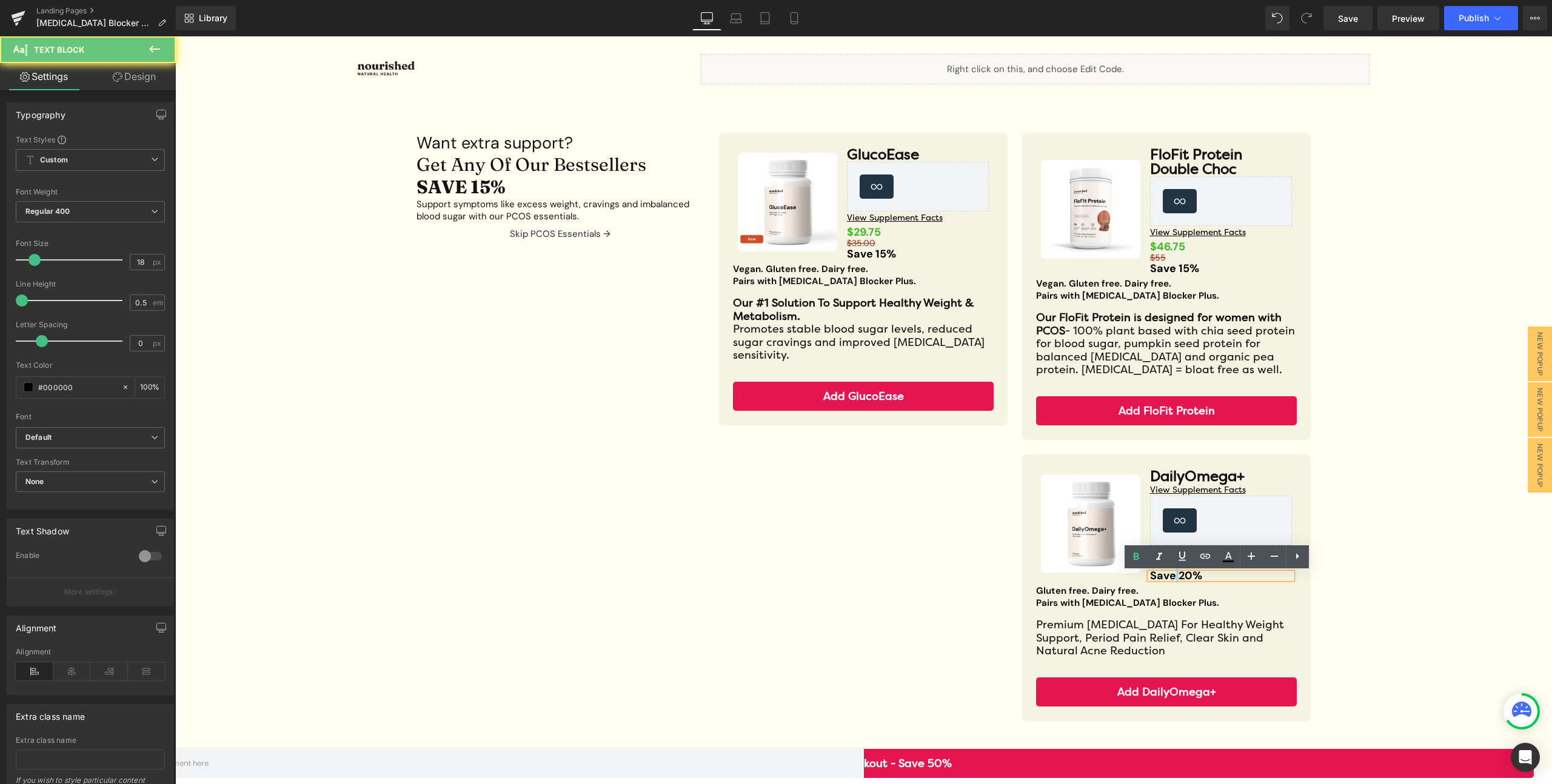
click at [1175, 575] on strong "Save 20%" at bounding box center [1176, 575] width 52 height 14
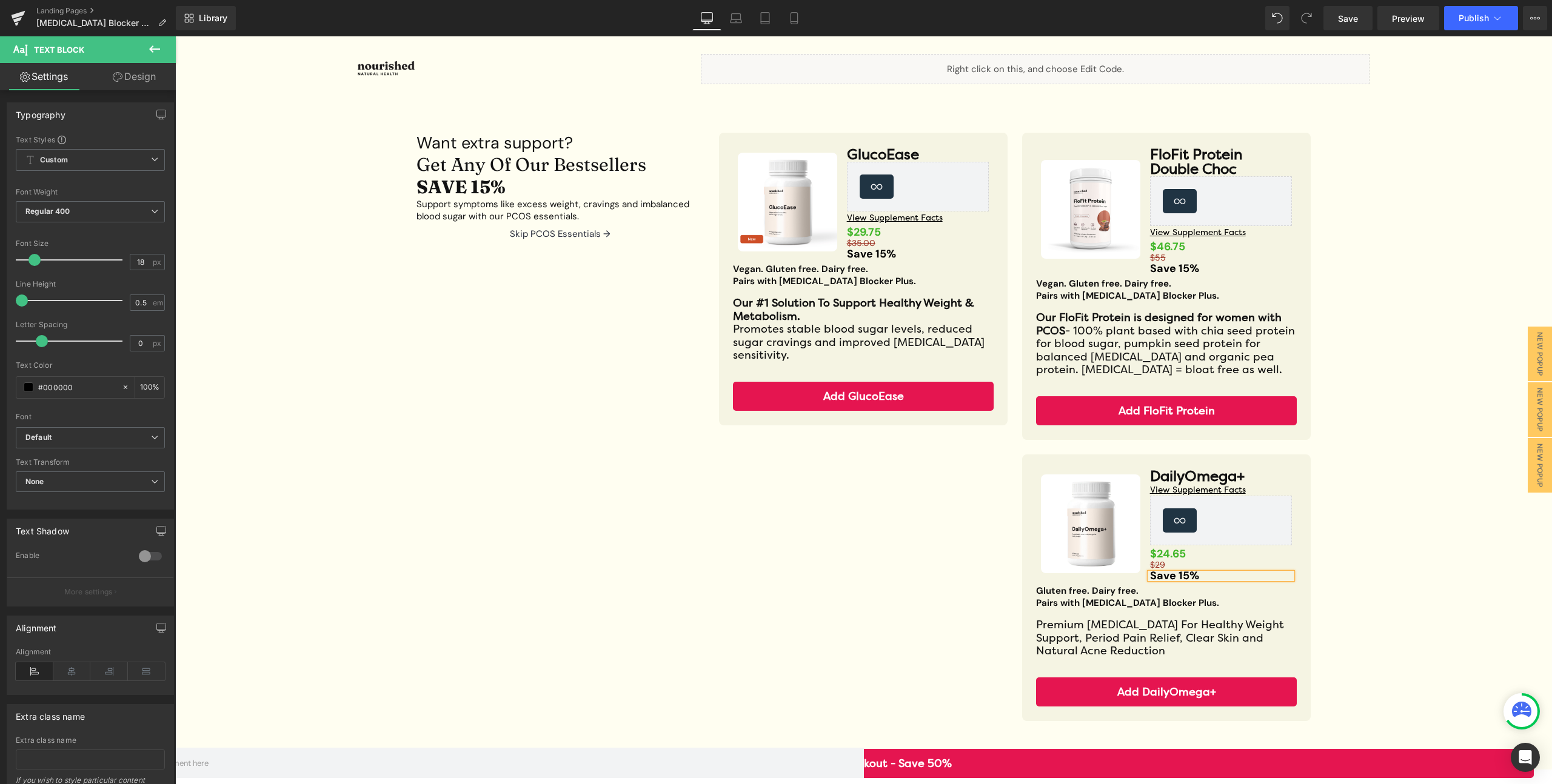
click at [827, 551] on div "Want extra support? Heading Get Any Of Our Bestsellers SAVE 15% Heading Support…" at bounding box center [863, 442] width 927 height 655
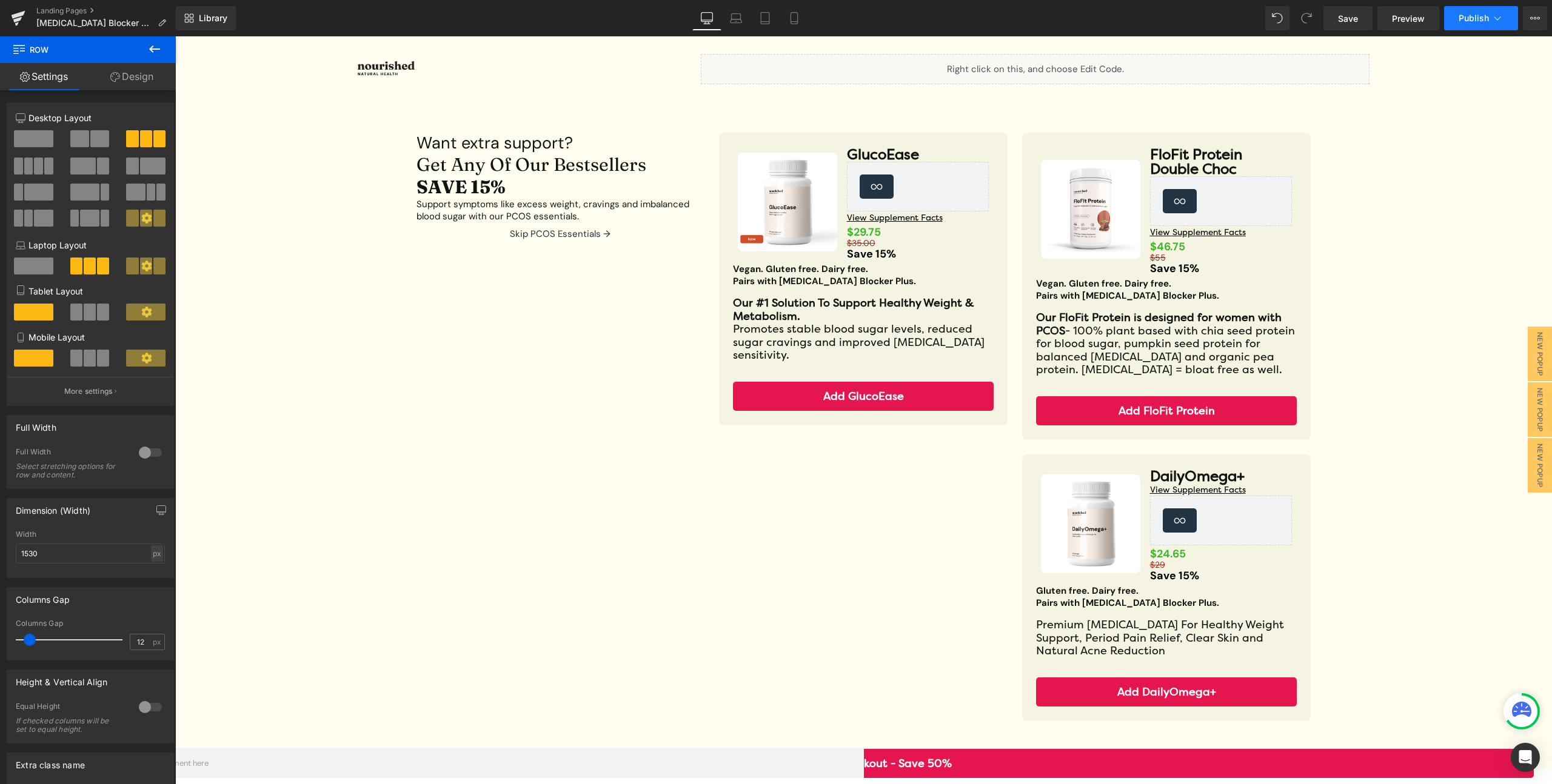
click at [1473, 20] on span "Publish" at bounding box center [1473, 18] width 30 height 9
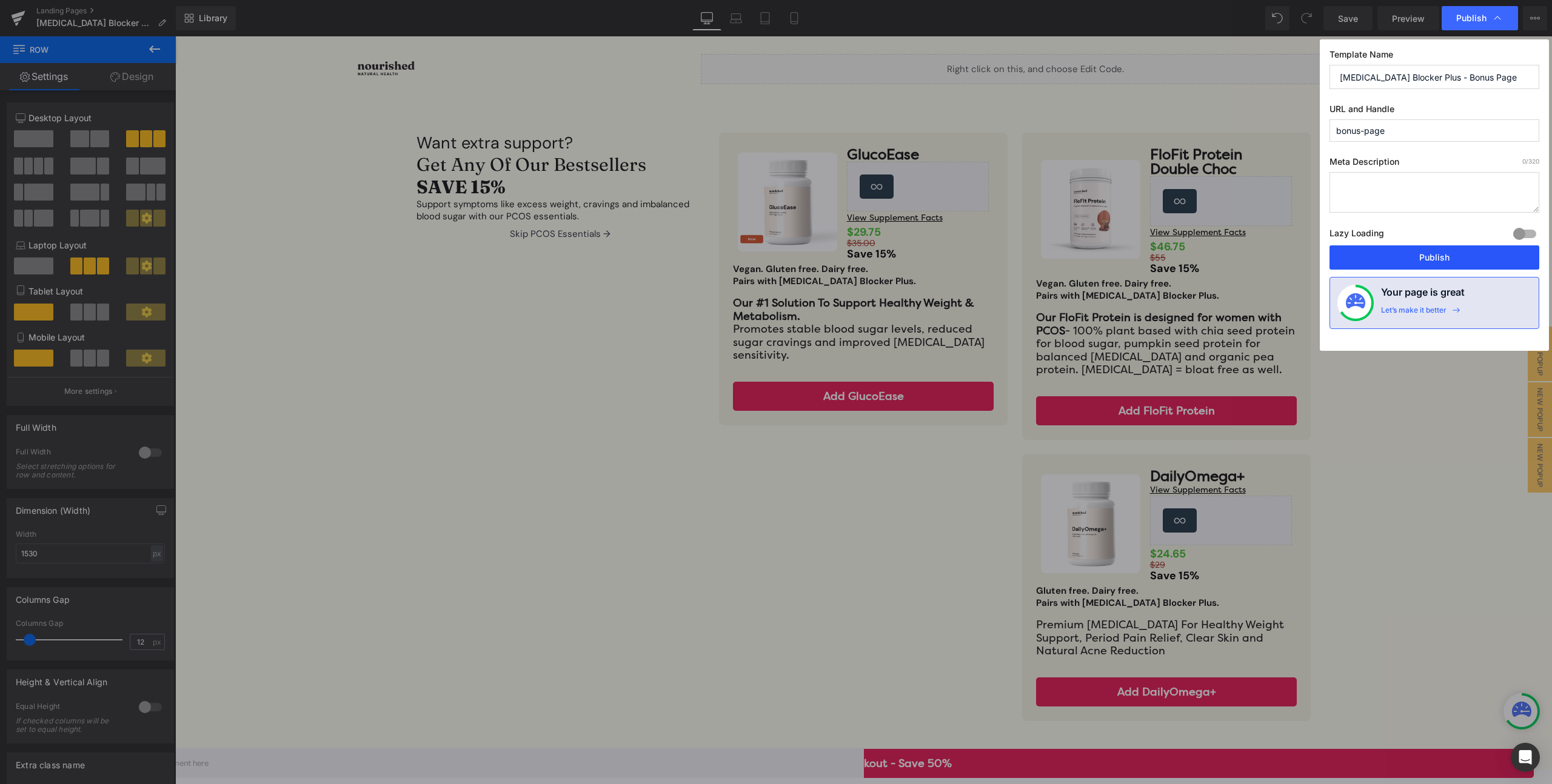
click at [1413, 256] on button "Publish" at bounding box center [1435, 257] width 210 height 24
